Goal: Find specific page/section: Find specific page/section

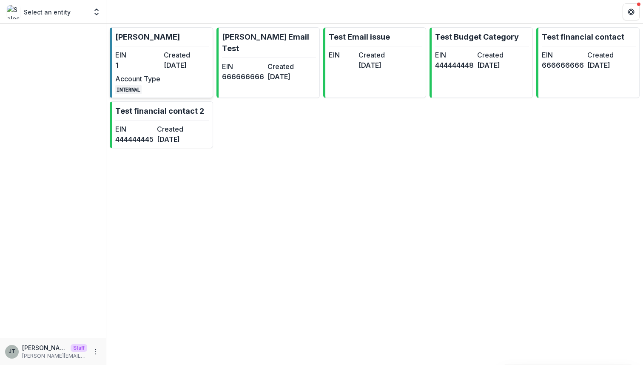
click at [185, 67] on dd "2 years ago" at bounding box center [186, 65] width 45 height 10
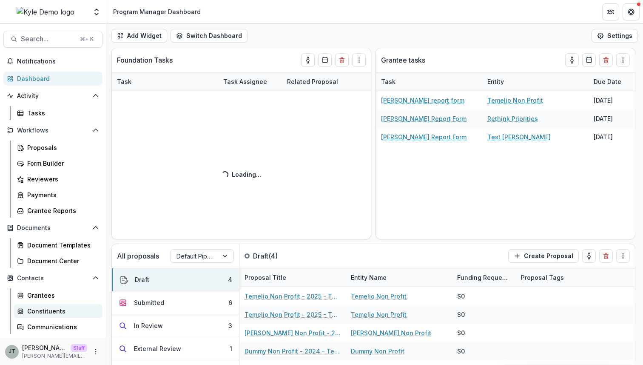
scroll to position [78, 0]
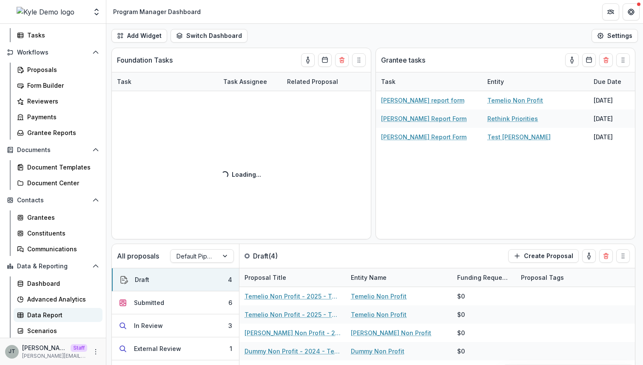
click at [64, 312] on div "Data Report" at bounding box center [61, 314] width 69 height 9
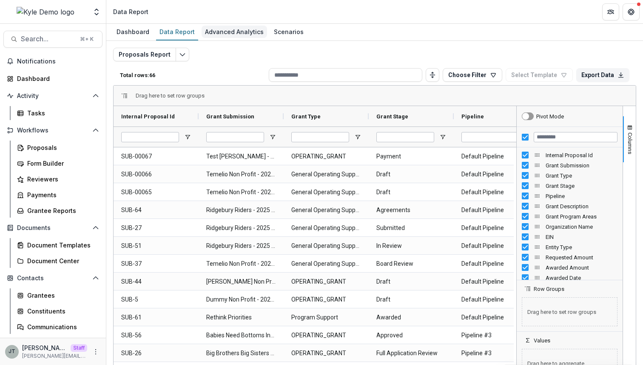
click at [235, 26] on div "Advanced Analytics" at bounding box center [235, 32] width 66 height 12
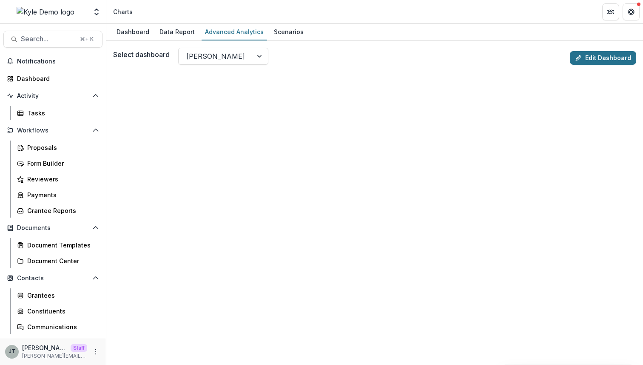
click at [591, 53] on link "Edit Dashboard" at bounding box center [603, 58] width 66 height 14
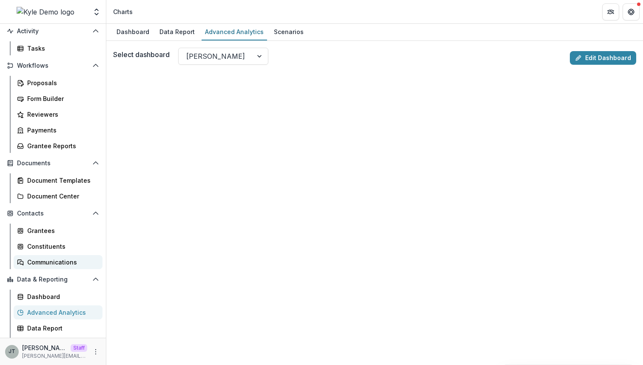
scroll to position [78, 0]
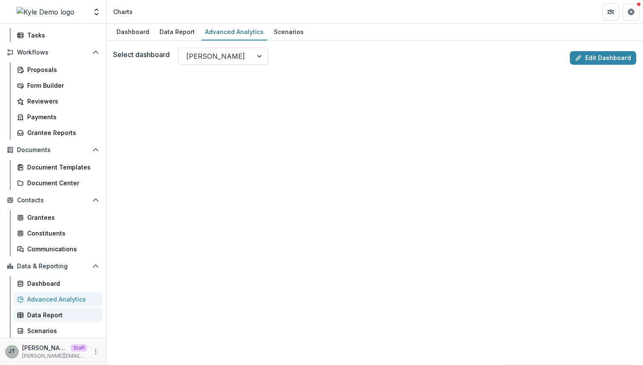
click at [50, 313] on div "Data Report" at bounding box center [61, 314] width 69 height 9
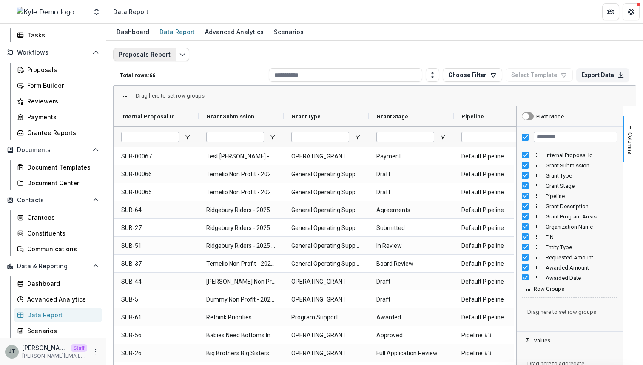
click at [168, 56] on button "Proposals Report" at bounding box center [144, 55] width 63 height 14
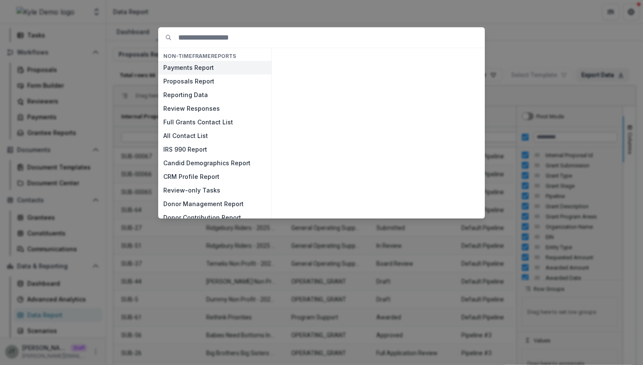
click at [184, 66] on button "Payments Report" at bounding box center [214, 68] width 113 height 14
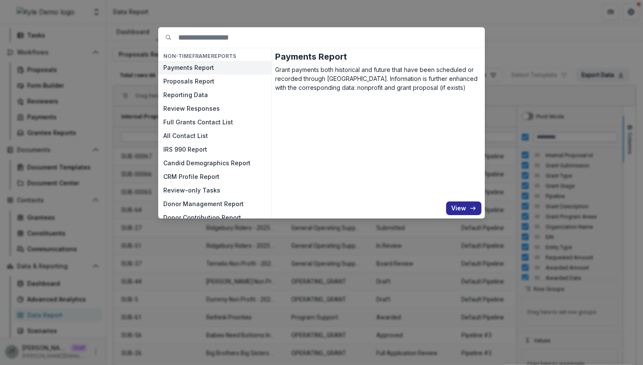
click at [468, 208] on button "View" at bounding box center [463, 208] width 35 height 14
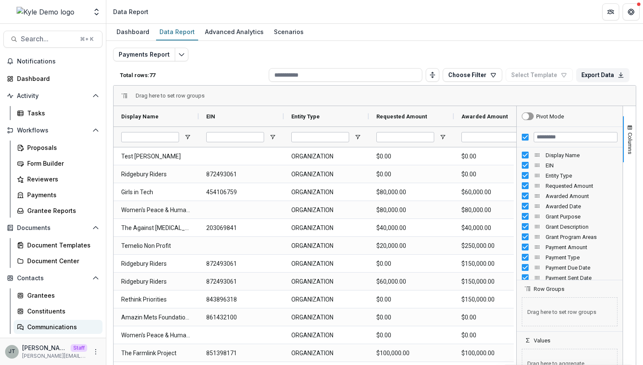
scroll to position [78, 0]
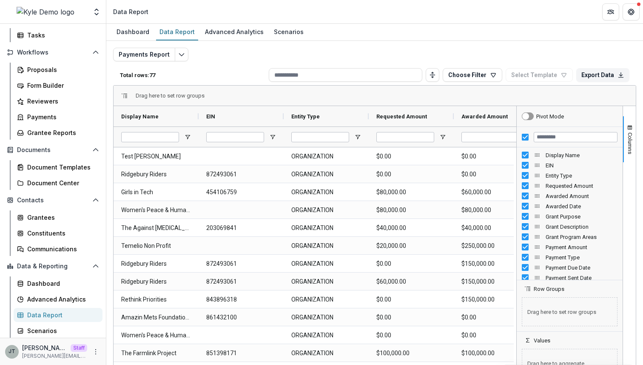
click at [45, 317] on div "Data Report" at bounding box center [61, 314] width 69 height 9
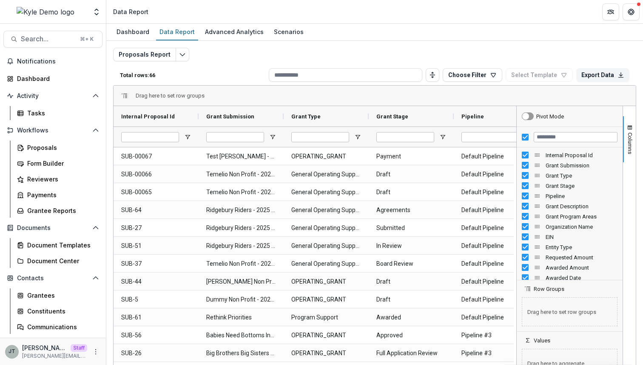
click at [220, 41] on div "Proposals Report Total rows: 66 Choose Filter Personal Filters Team Filters Tem…" at bounding box center [374, 202] width 537 height 322
click at [220, 40] on link "Advanced Analytics" at bounding box center [235, 32] width 66 height 17
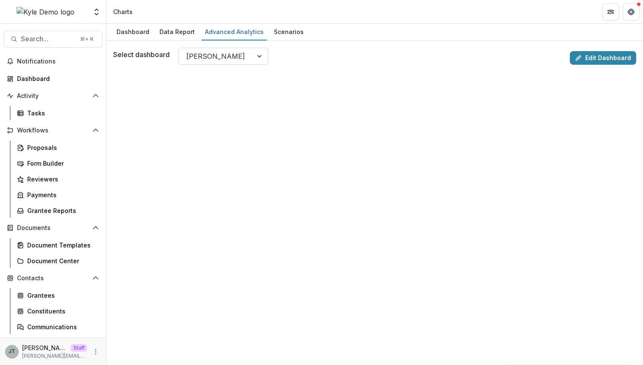
click at [203, 54] on div at bounding box center [215, 56] width 59 height 12
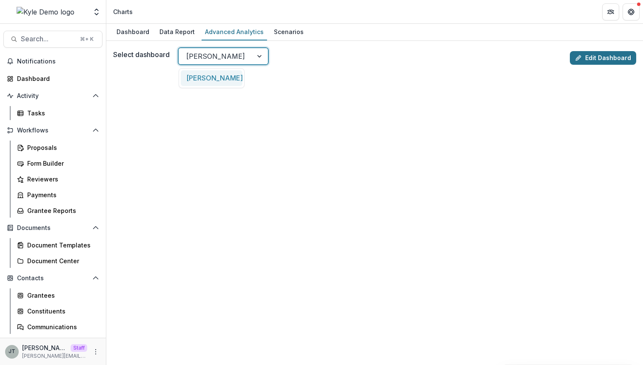
click at [584, 57] on link "Edit Dashboard" at bounding box center [603, 58] width 66 height 14
